Goal: Task Accomplishment & Management: Manage account settings

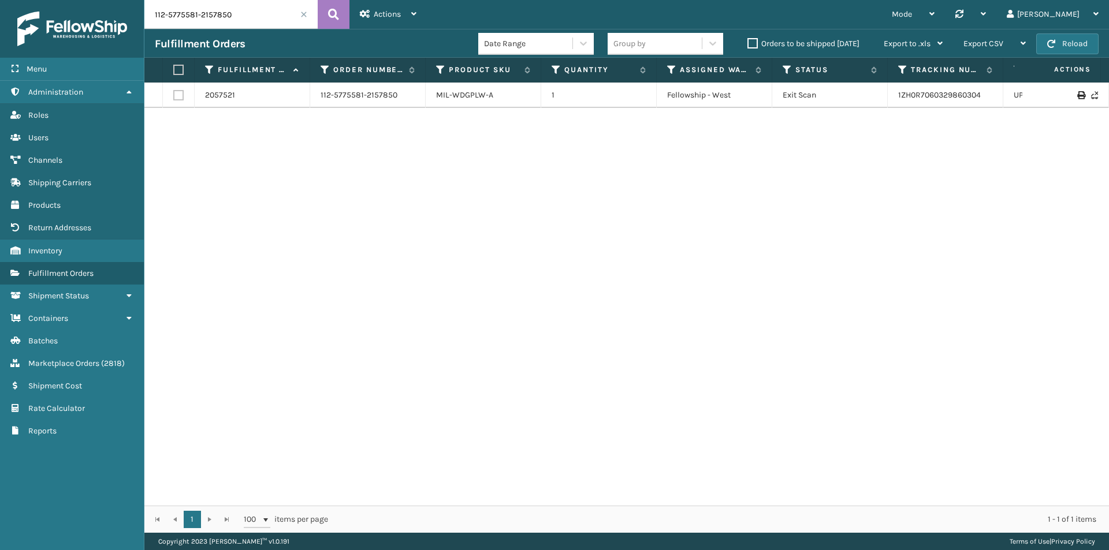
click at [254, 14] on input "112-5775581-2157850" at bounding box center [230, 14] width 173 height 29
click at [333, 16] on icon at bounding box center [333, 14] width 11 height 17
drag, startPoint x: 980, startPoint y: 94, endPoint x: 878, endPoint y: 97, distance: 102.8
click at [878, 97] on tr "2057521 112-5775581-2157850 MIL-WDGPLW-A 1 Fellowship - West Exit Scan 1ZH0R706…" at bounding box center [790, 95] width 1292 height 25
copy tr "1ZH0R7060329860304"
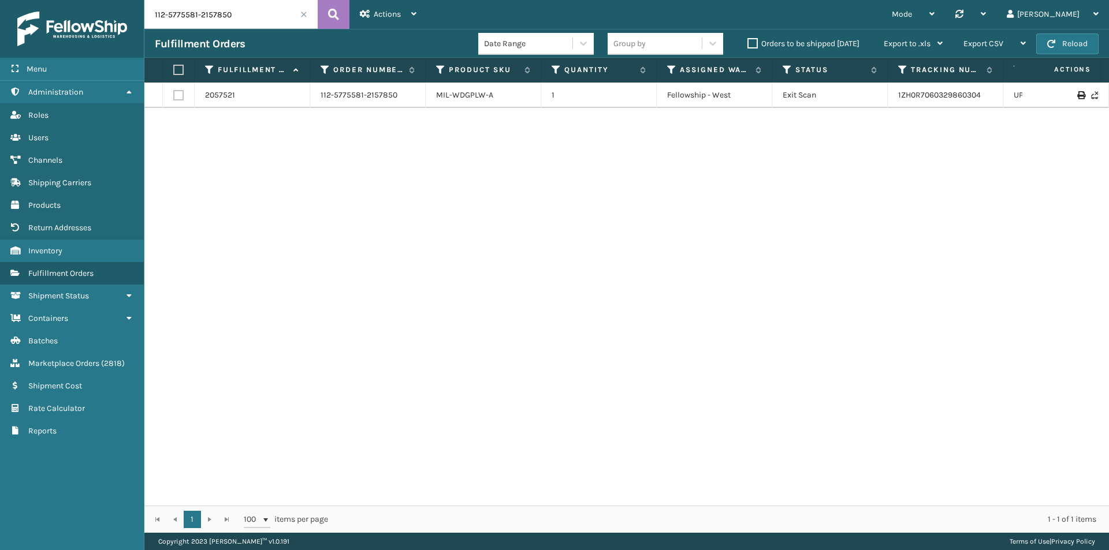
click at [243, 14] on input "112-5775581-2157850" at bounding box center [230, 14] width 173 height 29
paste input "1-1887109-8574634"
click at [336, 4] on button at bounding box center [334, 14] width 32 height 29
click at [318, 14] on button at bounding box center [334, 14] width 32 height 29
click at [868, 109] on div "2105903 111-1887109-8574634 MIL-SFMT45-F 1 [PERSON_NAME] Exit Scan 393681388322…" at bounding box center [626, 294] width 964 height 423
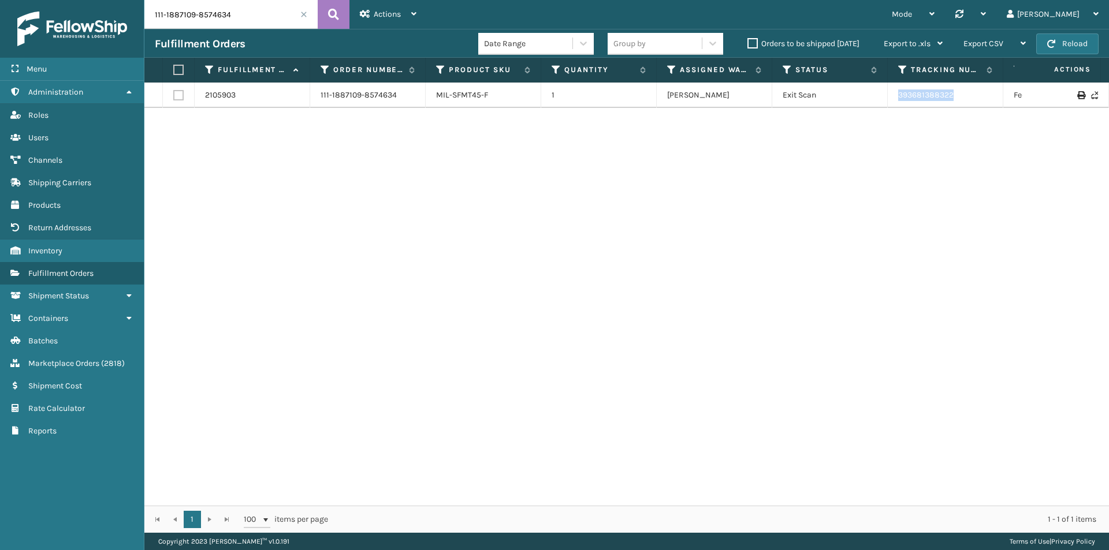
drag, startPoint x: 893, startPoint y: 94, endPoint x: 975, endPoint y: 94, distance: 82.0
click at [975, 94] on td "393681388322" at bounding box center [944, 95] width 115 height 25
copy link "393681388322"
click at [238, 21] on input "111-1887109-8574634" at bounding box center [230, 14] width 173 height 29
paste input "3-1250465-2673027"
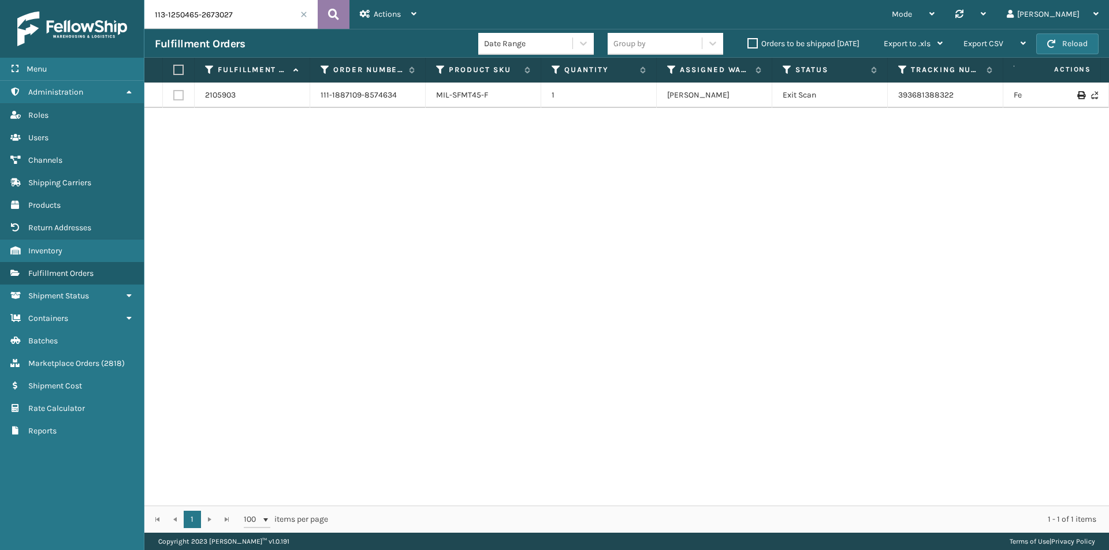
click at [331, 17] on icon at bounding box center [333, 14] width 11 height 17
click at [226, 24] on input "113-1250465-2673027" at bounding box center [230, 14] width 173 height 29
click at [326, 17] on button at bounding box center [334, 14] width 32 height 29
drag, startPoint x: 972, startPoint y: 96, endPoint x: 891, endPoint y: 96, distance: 81.4
click at [891, 96] on td "393305546755" at bounding box center [944, 95] width 115 height 25
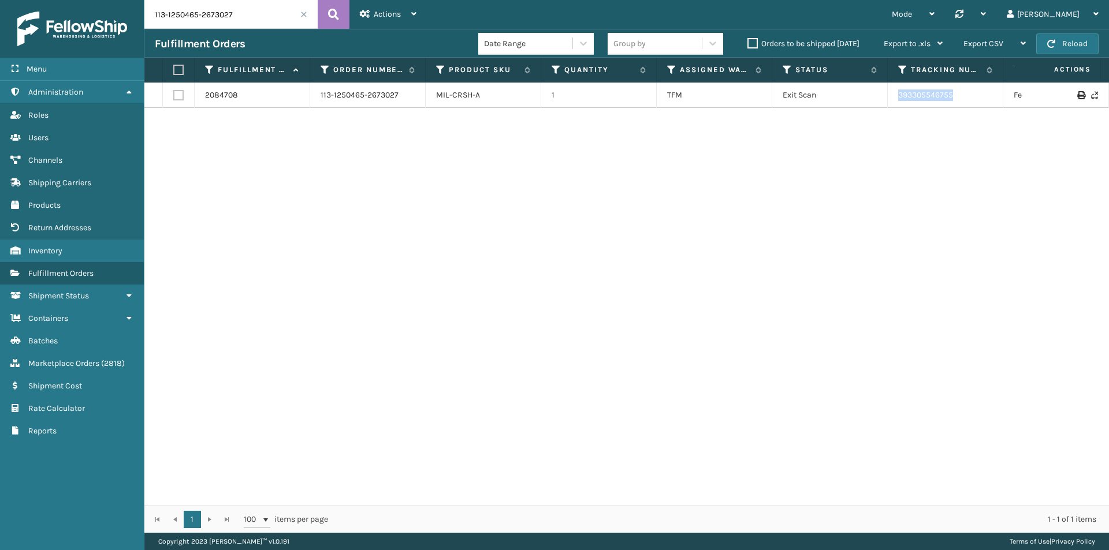
copy link "393305546755"
click at [277, 31] on div "Fulfillment Orders Date Range Group by Orders to be shipped [DATE] Export to .x…" at bounding box center [626, 43] width 964 height 29
click at [266, 9] on input "113-1250465-2673027" at bounding box center [230, 14] width 173 height 29
paste input "5246568-6521850"
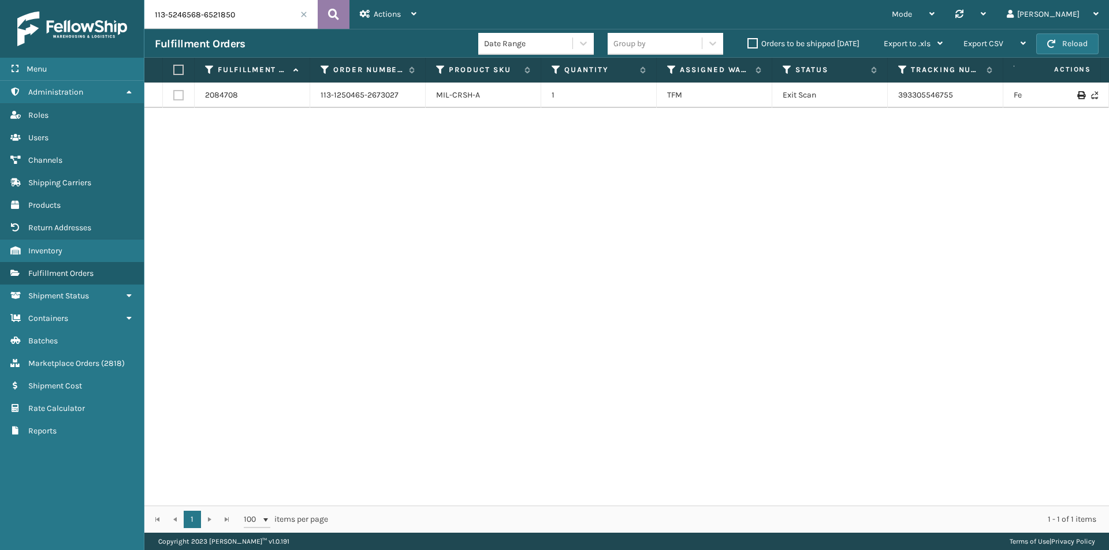
click at [322, 17] on button at bounding box center [334, 14] width 32 height 29
drag, startPoint x: 1004, startPoint y: 103, endPoint x: 850, endPoint y: 103, distance: 154.2
click at [850, 103] on tr "2109369 113-5246568-6521850 MIL-CFB-DL 1 [US_STATE] (TF Fulfillment) Exit Scan …" at bounding box center [790, 101] width 1292 height 37
copy tr "393773615797"
click at [224, 22] on input "113-5246568-6521850" at bounding box center [230, 14] width 173 height 29
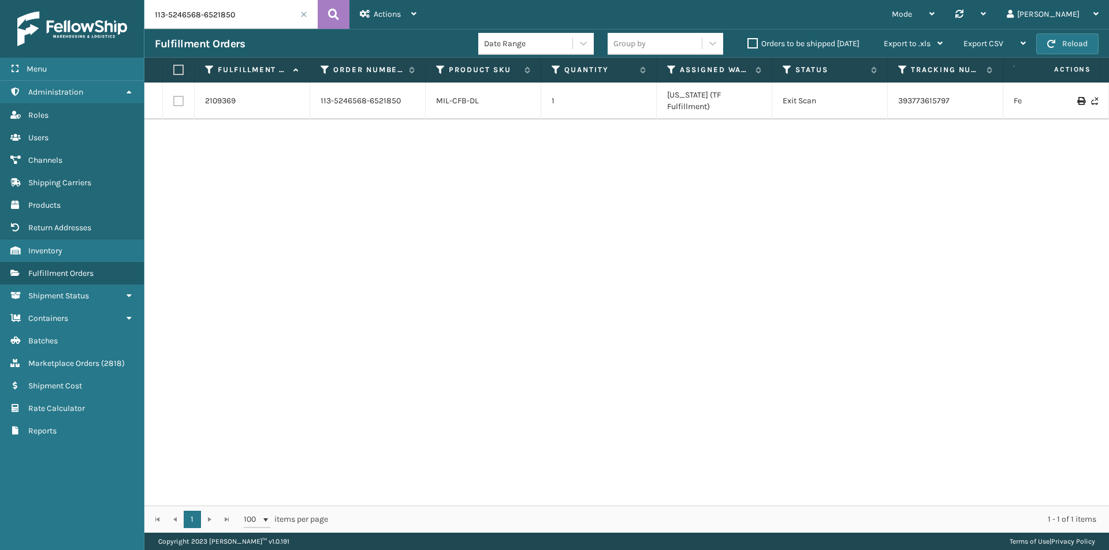
click at [224, 22] on input "113-5246568-6521850" at bounding box center [230, 14] width 173 height 29
paste input "2-3489046-3734663"
click at [329, 17] on icon at bounding box center [333, 14] width 11 height 17
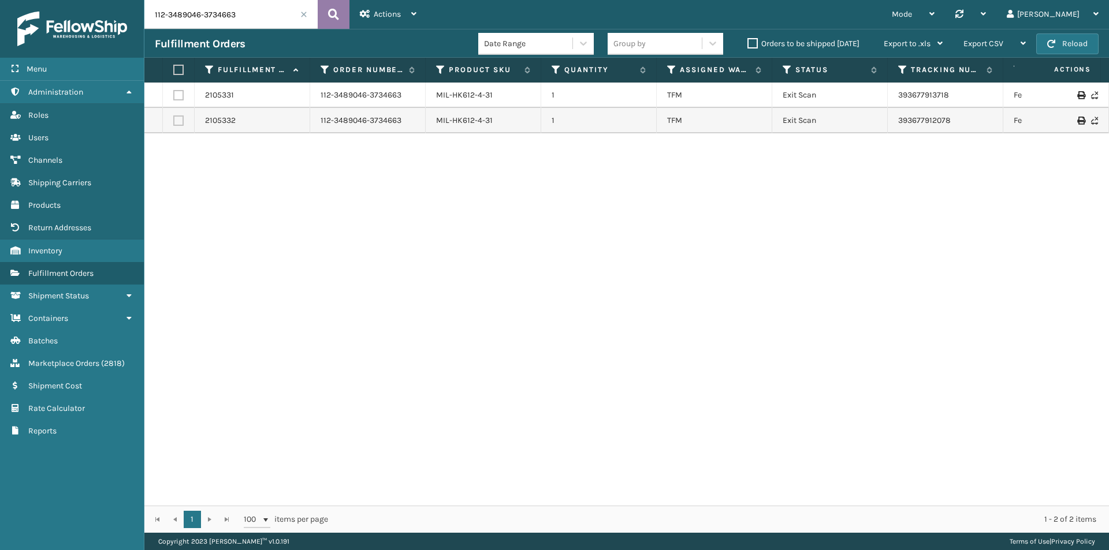
click at [332, 19] on icon at bounding box center [333, 14] width 11 height 17
drag, startPoint x: 971, startPoint y: 102, endPoint x: 891, endPoint y: 102, distance: 80.3
click at [891, 102] on td "393677913718" at bounding box center [944, 95] width 115 height 25
copy link "393677913718"
drag, startPoint x: 968, startPoint y: 127, endPoint x: 886, endPoint y: 127, distance: 81.4
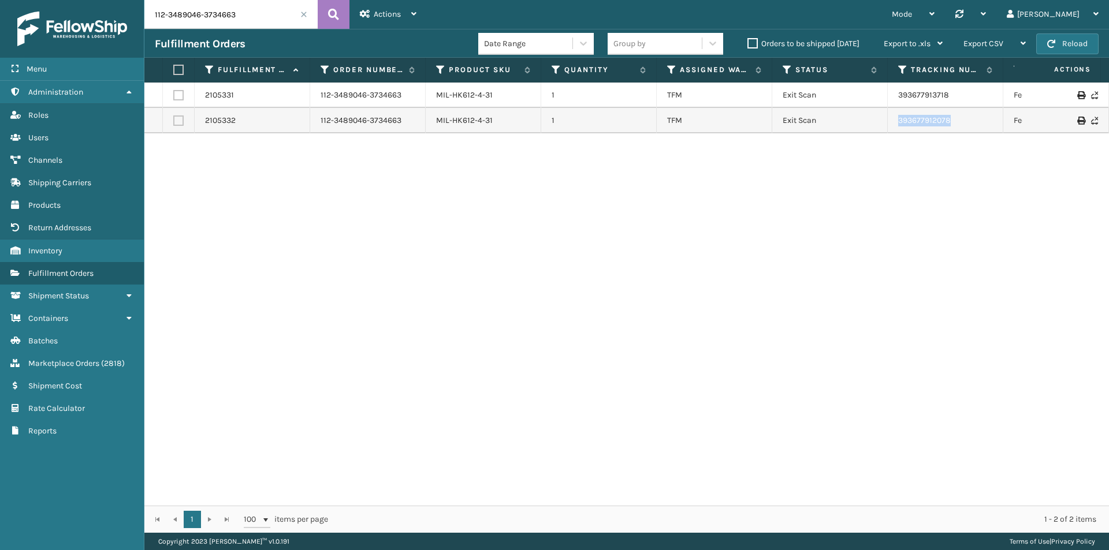
click at [886, 127] on tr "2105332 112-3489046-3734663 MIL-HK612-4-31 1 TFM Exit Scan 393677912078 FedEx H…" at bounding box center [790, 120] width 1292 height 25
copy tr "393677912078"
click at [207, 9] on input "112-3489046-3734663" at bounding box center [230, 14] width 173 height 29
paste input "4-5365785-5396241"
click at [322, 13] on button at bounding box center [334, 14] width 32 height 29
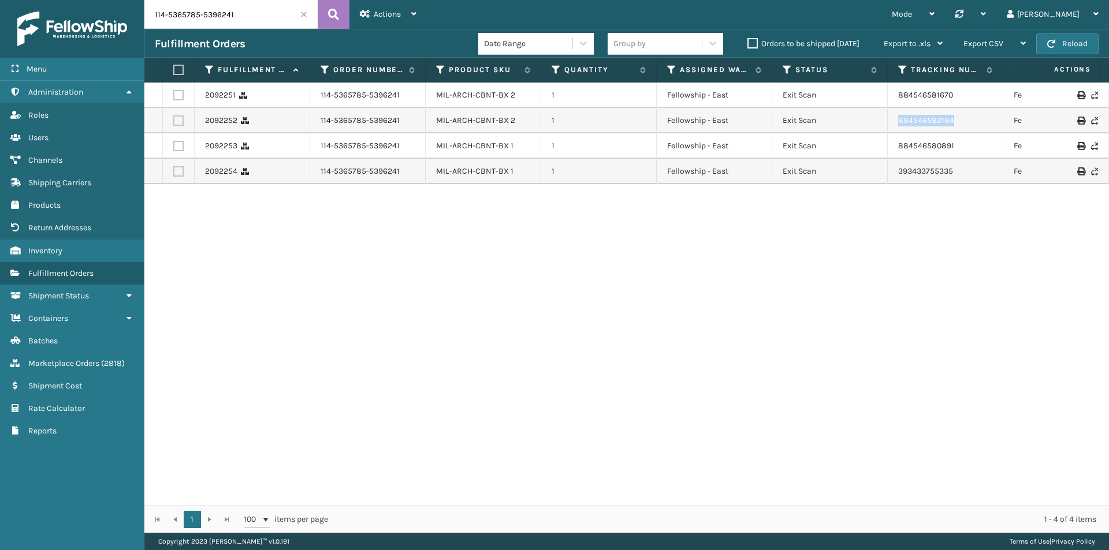
drag, startPoint x: 967, startPoint y: 117, endPoint x: 865, endPoint y: 124, distance: 101.8
click at [865, 124] on tr "2092252 114-5365785-5396241 MIL-ARCH-CBNT-BX 2 1 Fellowship - East Exit Scan 88…" at bounding box center [790, 120] width 1292 height 25
copy tr "884546582184"
drag, startPoint x: 967, startPoint y: 148, endPoint x: 870, endPoint y: 147, distance: 97.6
click at [870, 147] on tr "2092253 114-5365785-5396241 MIL-ARCH-CBNT-BX 1 1 Fellowship - East Exit Scan 88…" at bounding box center [790, 145] width 1292 height 25
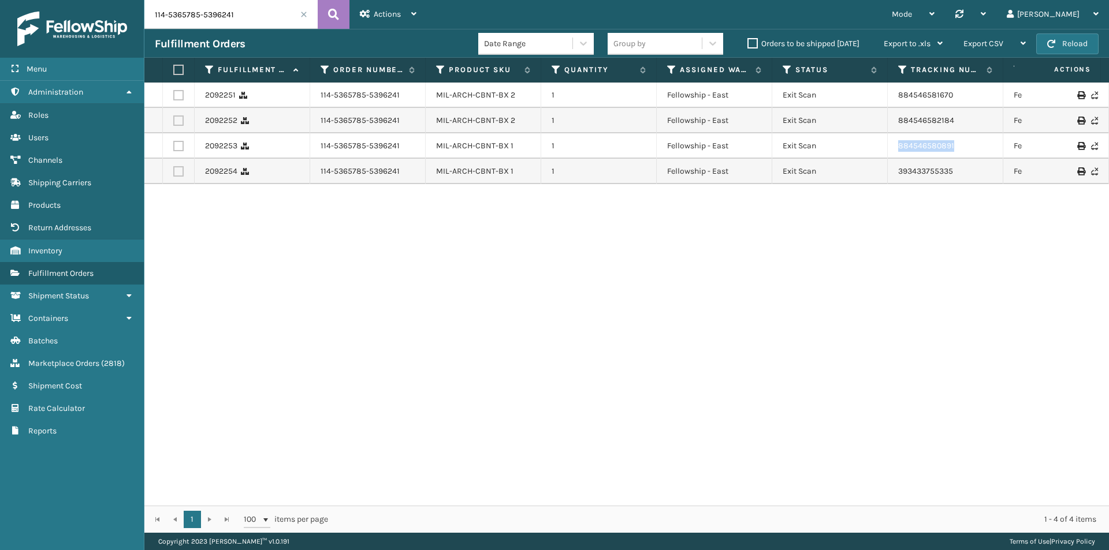
copy tr "884546580891"
click at [231, 24] on input "114-5365785-5396241" at bounding box center [230, 14] width 173 height 29
paste input "[CREDIT_CARD_NUMBER]"
type input "111-9846294-2609862"
click at [329, 17] on icon at bounding box center [333, 14] width 11 height 17
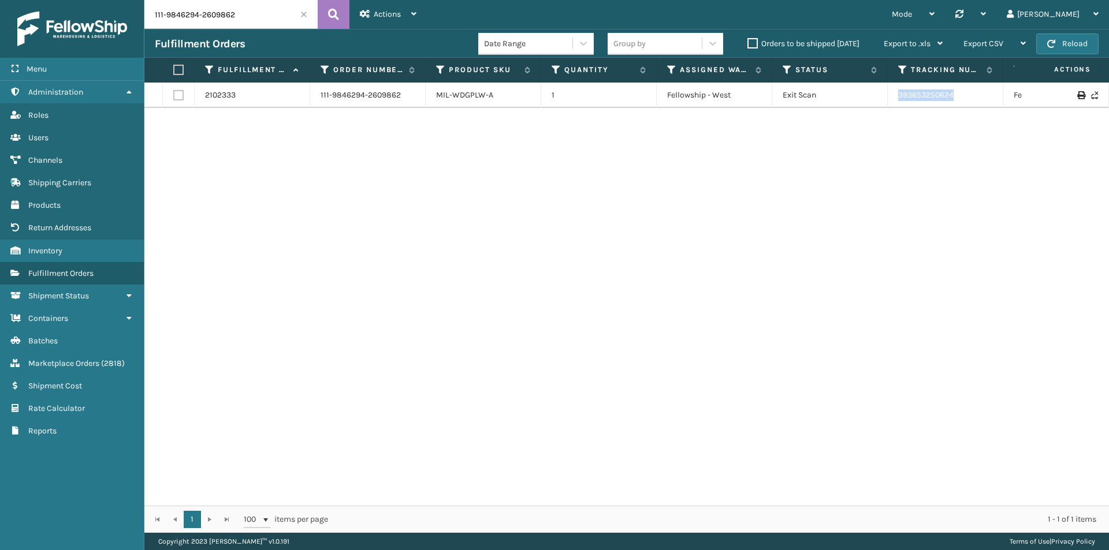
drag, startPoint x: 956, startPoint y: 103, endPoint x: 874, endPoint y: 103, distance: 82.6
click at [874, 103] on tr "2102333 111-9846294-2609862 MIL-WDGPLW-A 1 Fellowship - West Exit Scan 39365325…" at bounding box center [790, 95] width 1292 height 25
copy tr "393653250624"
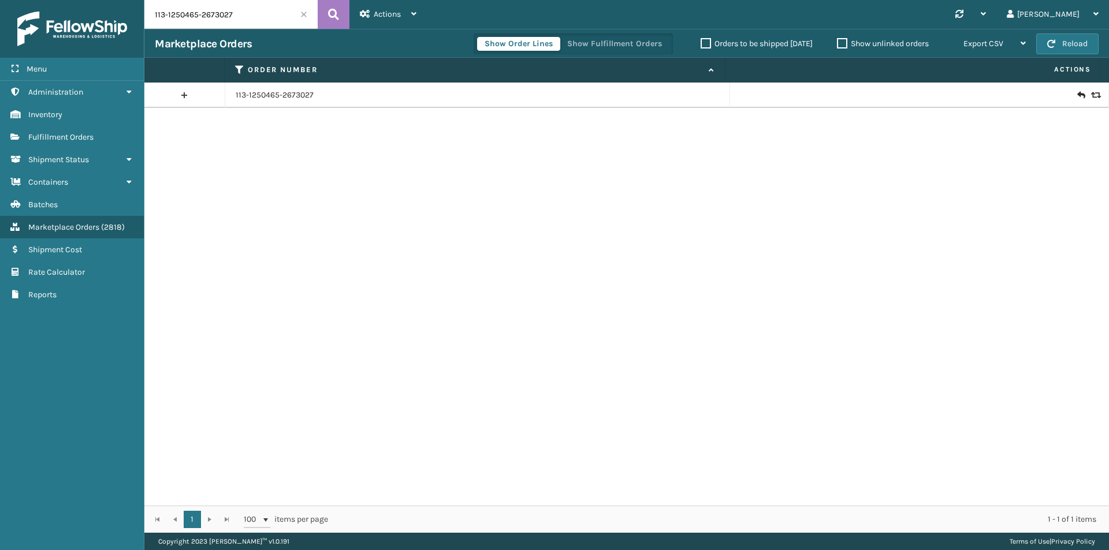
click at [258, 87] on td "113-1250465-2673027" at bounding box center [477, 95] width 505 height 25
click at [258, 96] on link "113-1250465-2673027" at bounding box center [275, 95] width 78 height 12
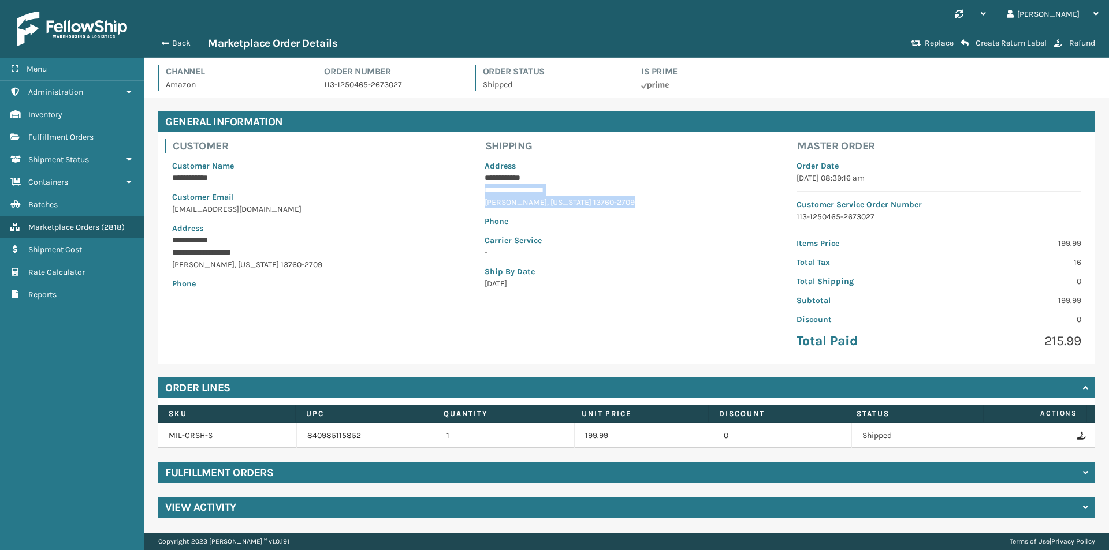
drag, startPoint x: 479, startPoint y: 188, endPoint x: 599, endPoint y: 202, distance: 121.4
click at [599, 202] on div "**********" at bounding box center [627, 225] width 299 height 144
copy div "**********"
click at [179, 41] on button "Back" at bounding box center [181, 43] width 53 height 10
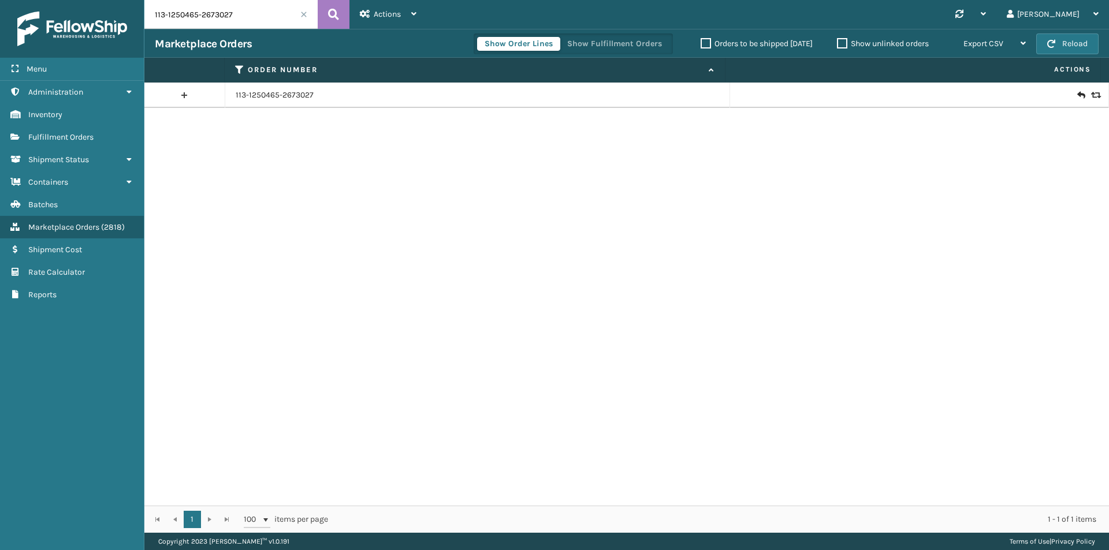
click at [1091, 95] on icon at bounding box center [1094, 95] width 7 height 8
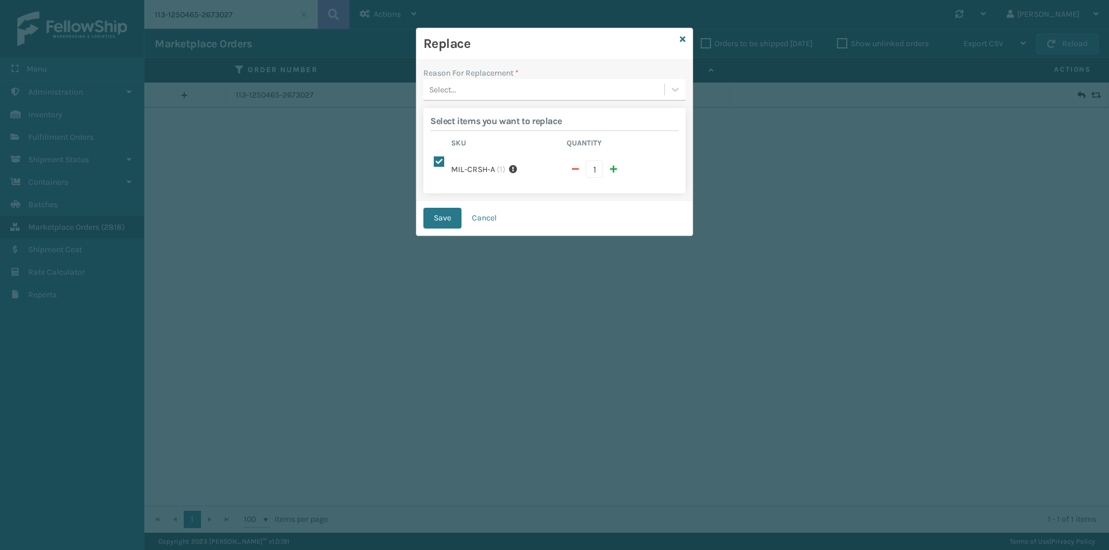
click at [505, 91] on div "Select..." at bounding box center [543, 89] width 241 height 19
click at [468, 144] on div "Lost in transit" at bounding box center [554, 139] width 262 height 21
click at [488, 89] on div "Lost in transit" at bounding box center [547, 90] width 236 height 12
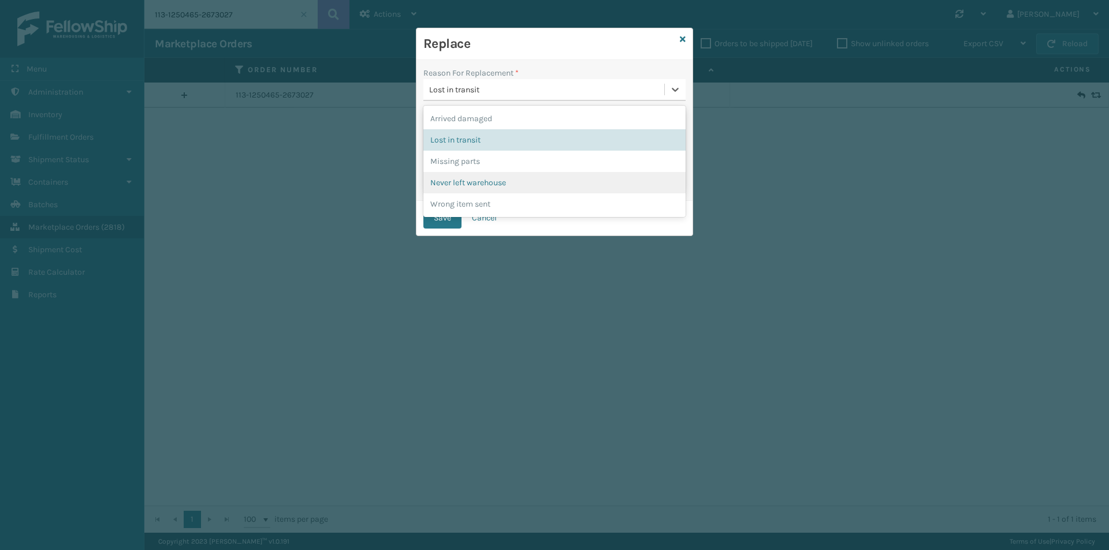
click at [474, 182] on div "Never left warehouse" at bounding box center [554, 182] width 262 height 21
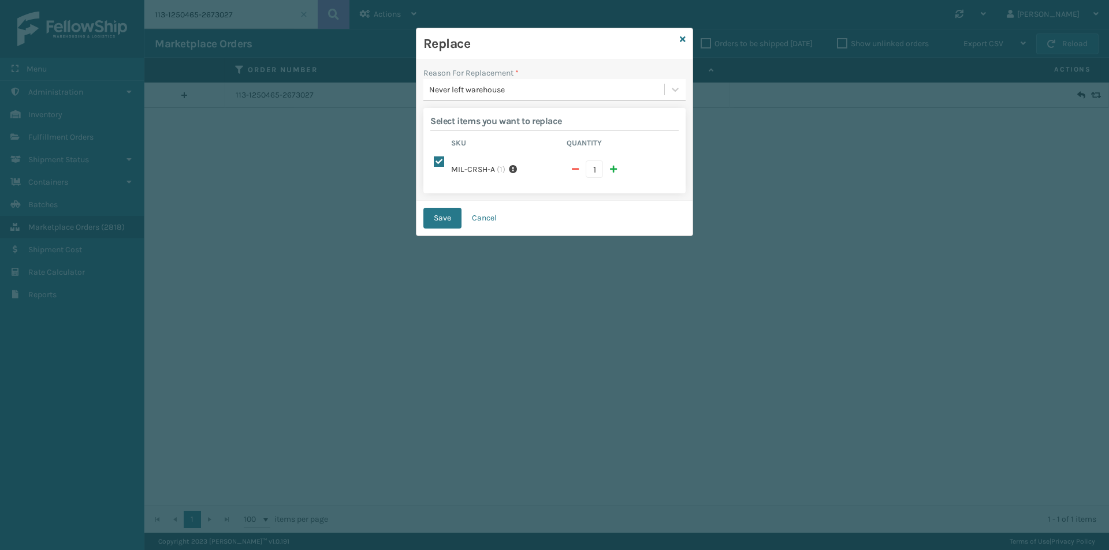
click at [435, 220] on div "Save Cancel" at bounding box center [554, 218] width 276 height 35
click at [440, 211] on button "Save" at bounding box center [442, 218] width 38 height 21
